Goal: Information Seeking & Learning: Learn about a topic

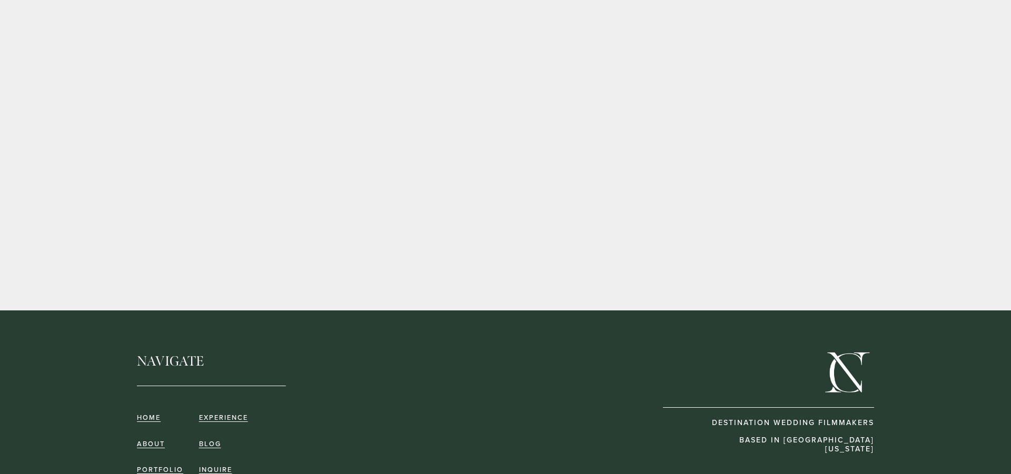
scroll to position [2305, 0]
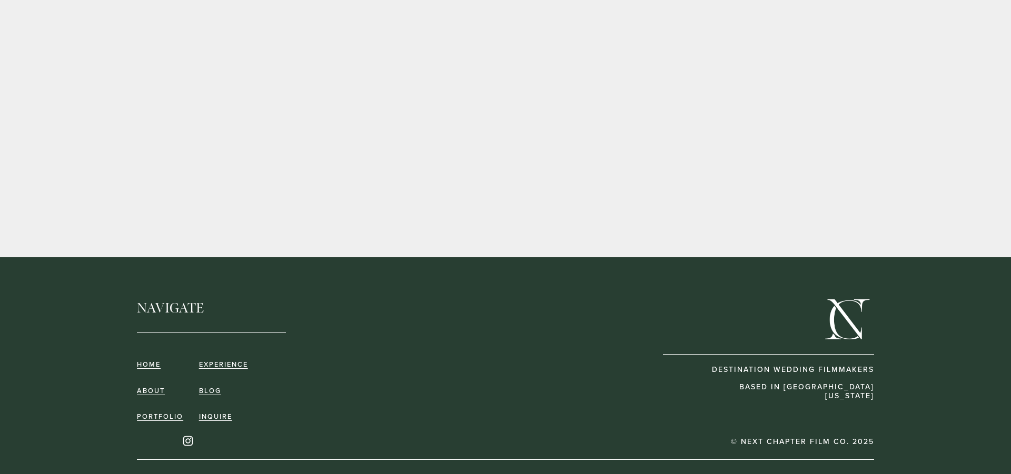
click at [189, 431] on use "Instagram" at bounding box center [187, 441] width 21 height 21
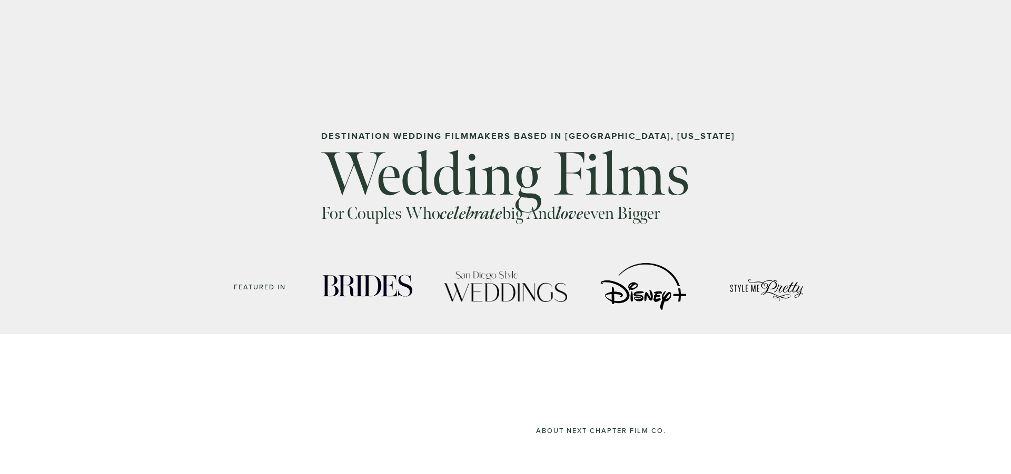
scroll to position [0, 0]
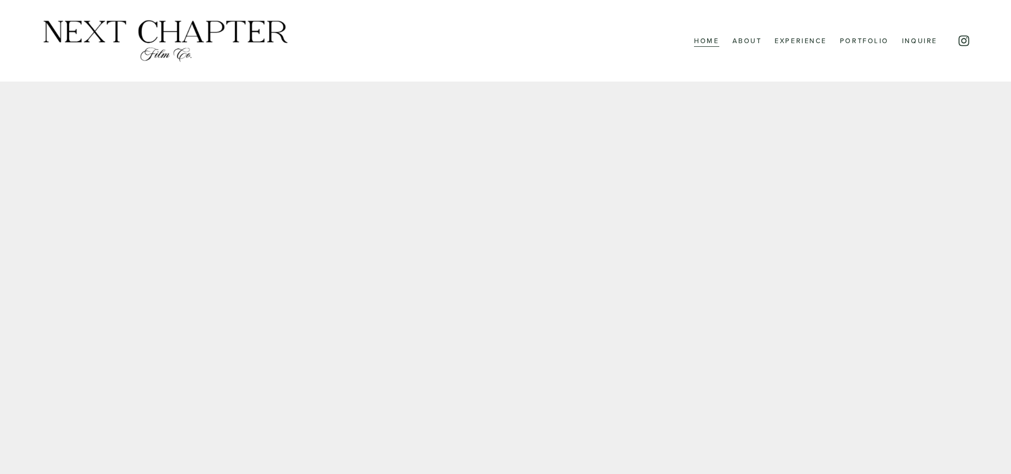
click at [809, 42] on link "Experience" at bounding box center [801, 41] width 52 height 14
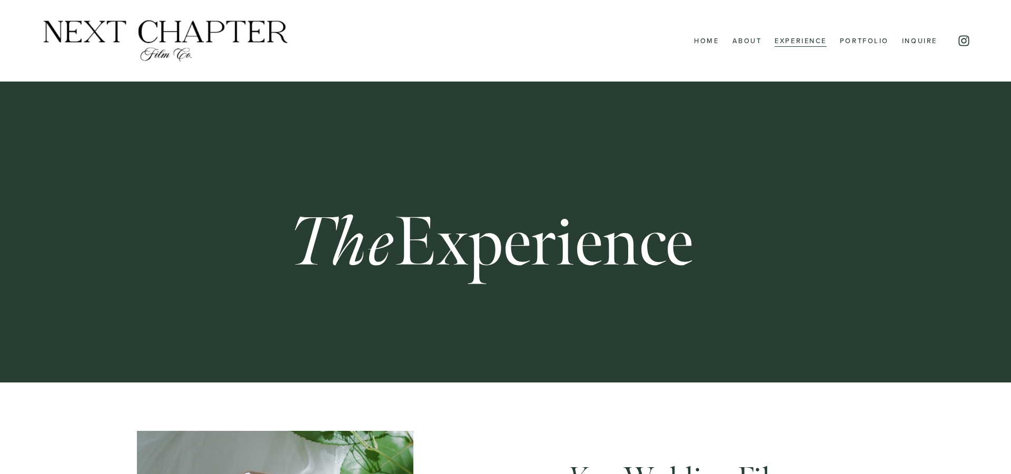
click at [865, 40] on link "Portfolio" at bounding box center [864, 41] width 49 height 14
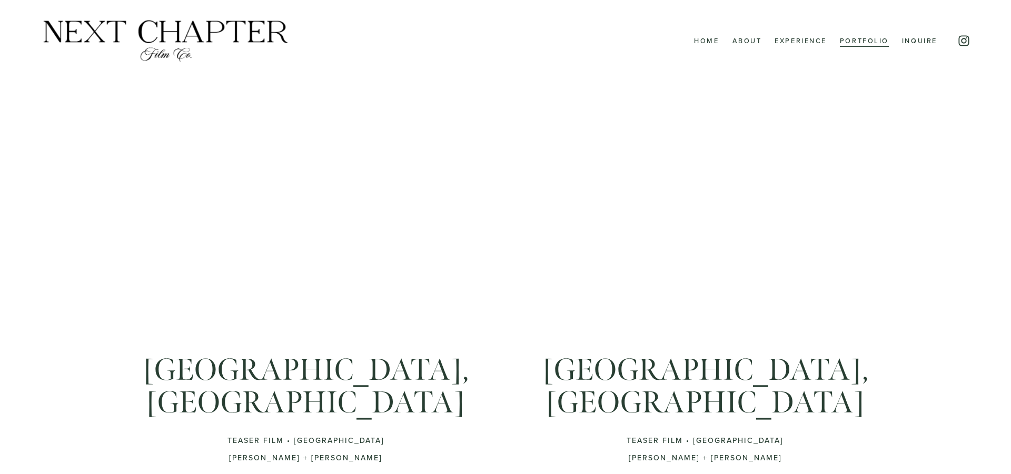
click at [912, 40] on link "Inquire" at bounding box center [919, 41] width 35 height 14
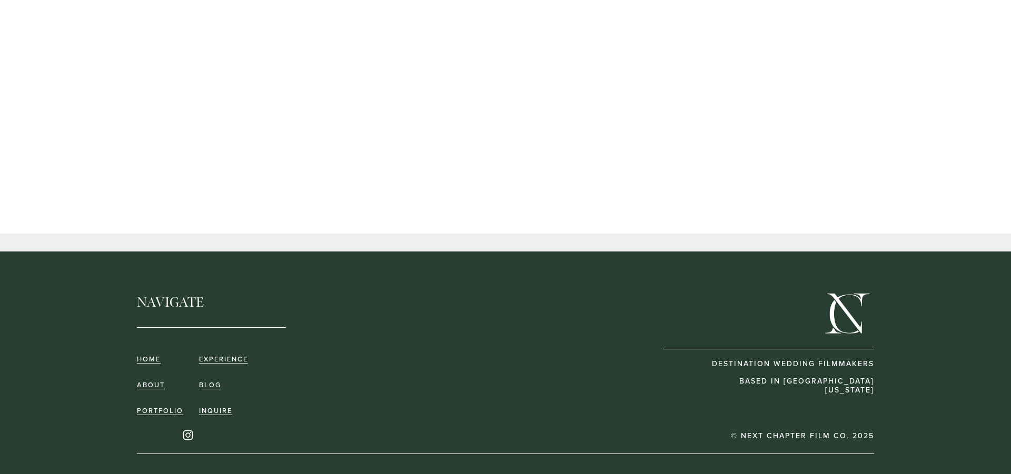
scroll to position [931, 0]
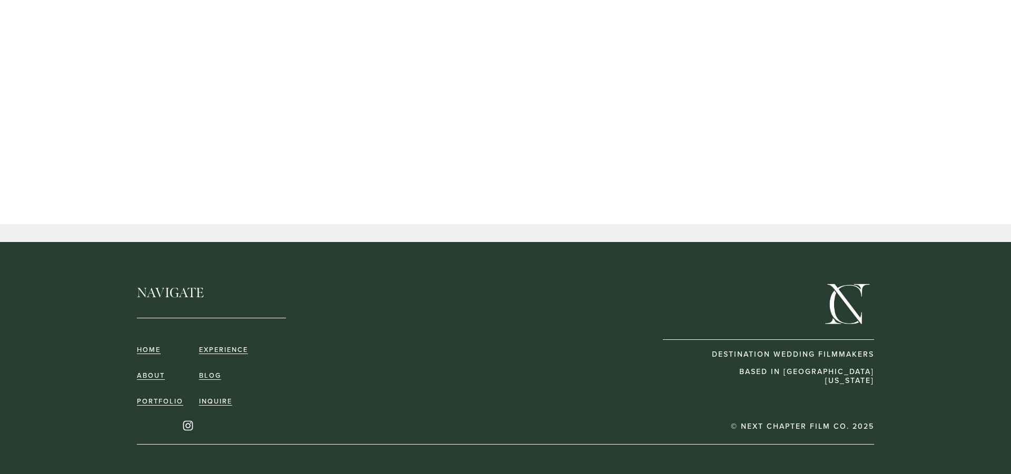
click at [147, 378] on link "ABOUT" at bounding box center [151, 376] width 28 height 8
